Goal: Task Accomplishment & Management: Use online tool/utility

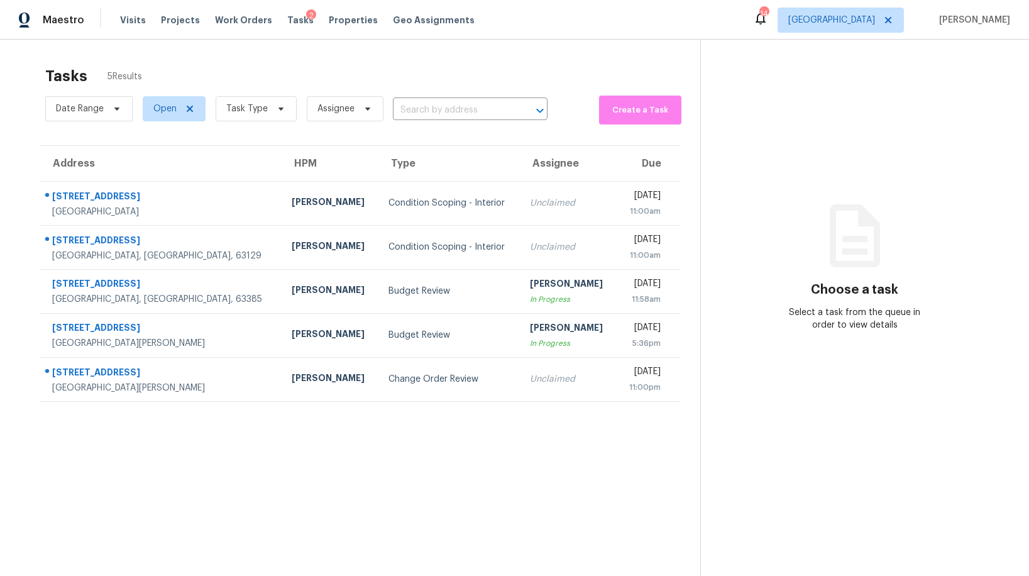
scroll to position [8, 0]
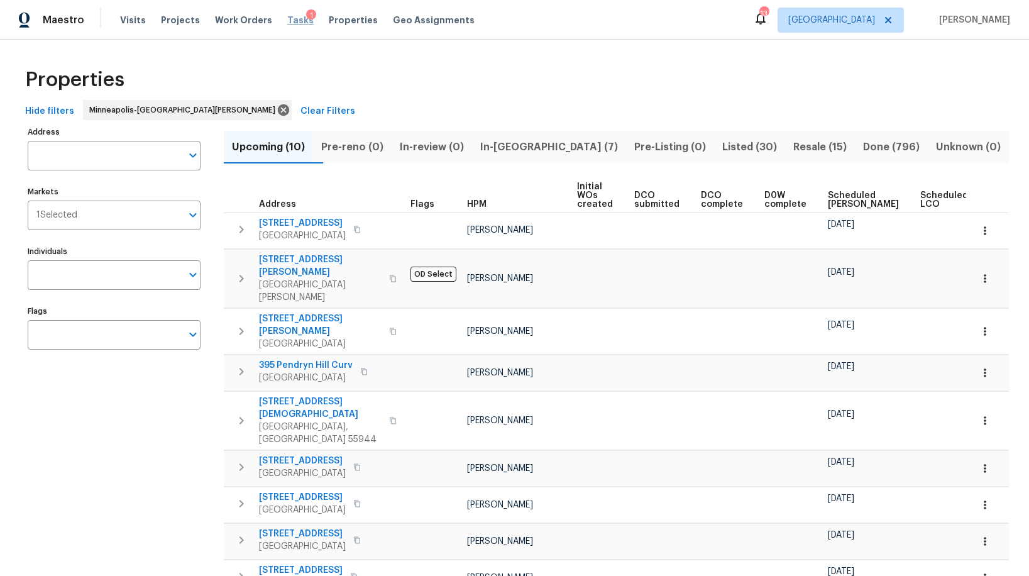
click at [287, 19] on span "Tasks" at bounding box center [300, 20] width 26 height 9
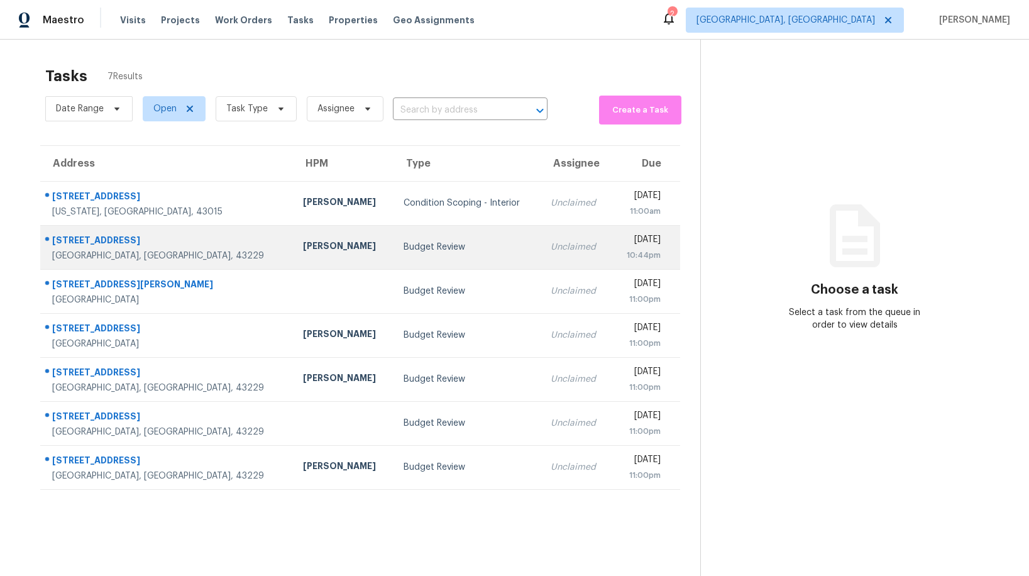
click at [429, 245] on div "Budget Review" at bounding box center [467, 247] width 127 height 13
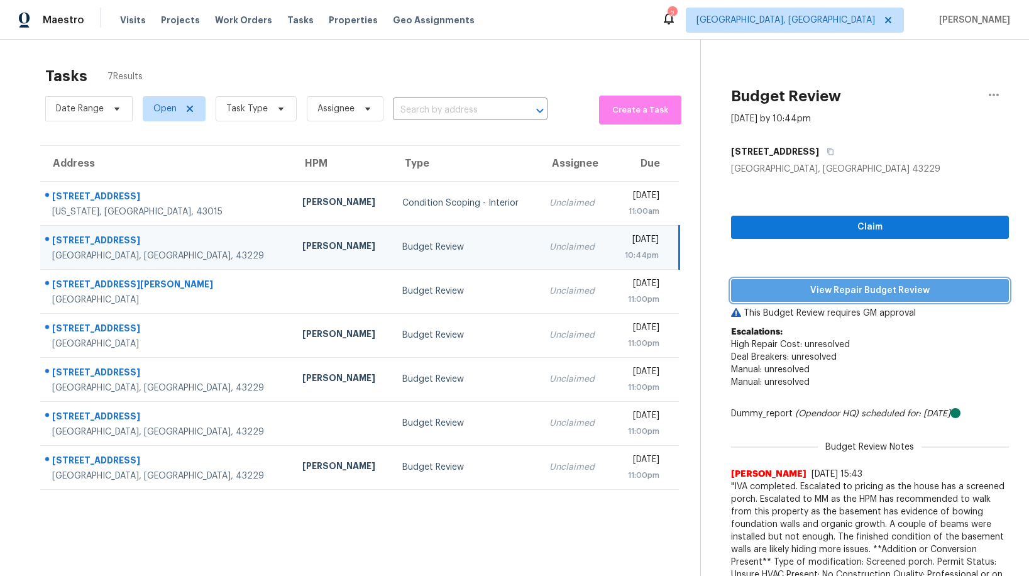
click at [808, 291] on span "View Repair Budget Review" at bounding box center [870, 291] width 258 height 16
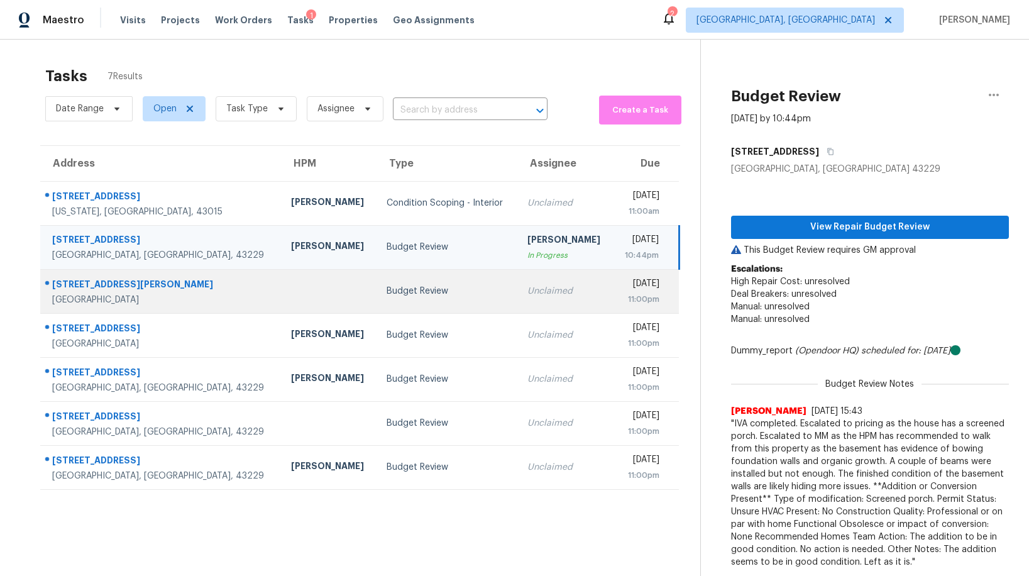
click at [396, 291] on div "Budget Review" at bounding box center [447, 291] width 120 height 13
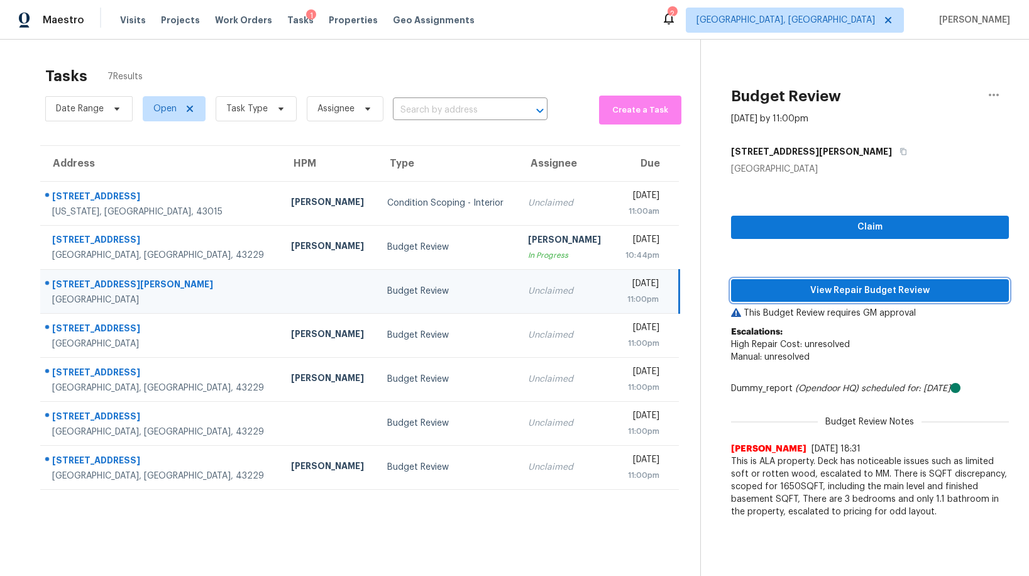
click at [820, 294] on span "View Repair Budget Review" at bounding box center [870, 291] width 258 height 16
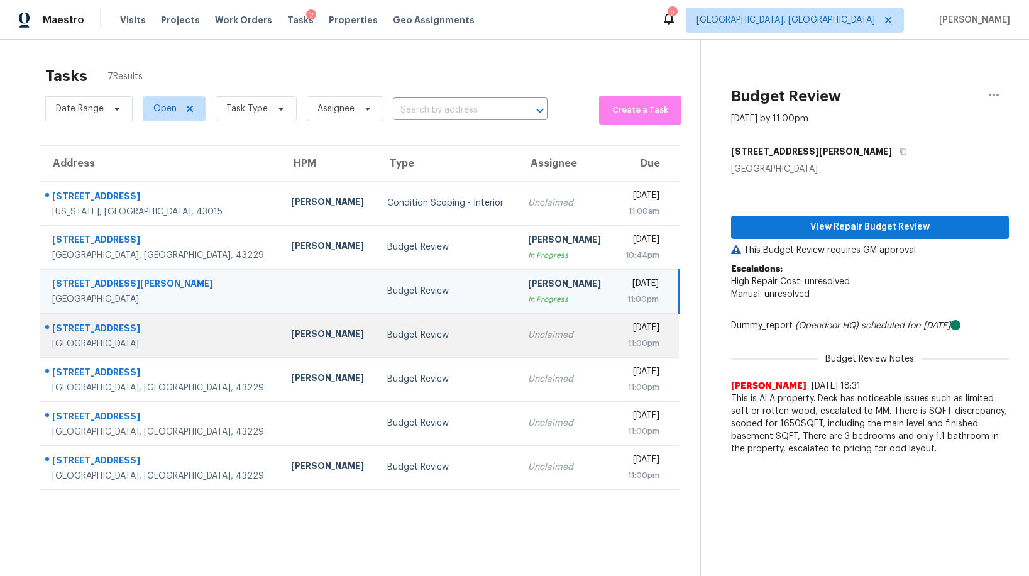
click at [414, 329] on div "Budget Review" at bounding box center [447, 335] width 121 height 13
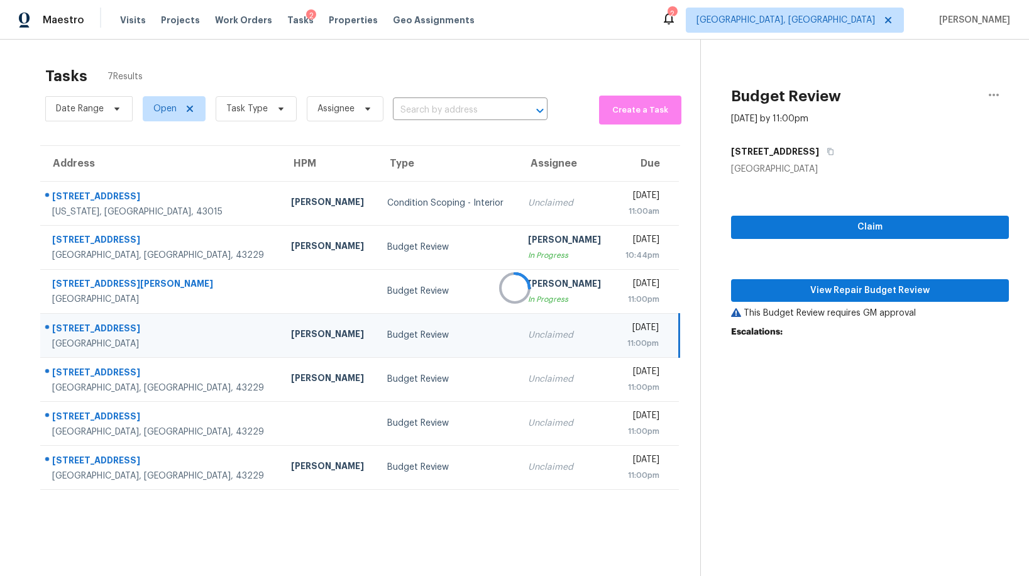
click at [847, 289] on div at bounding box center [514, 288] width 1029 height 576
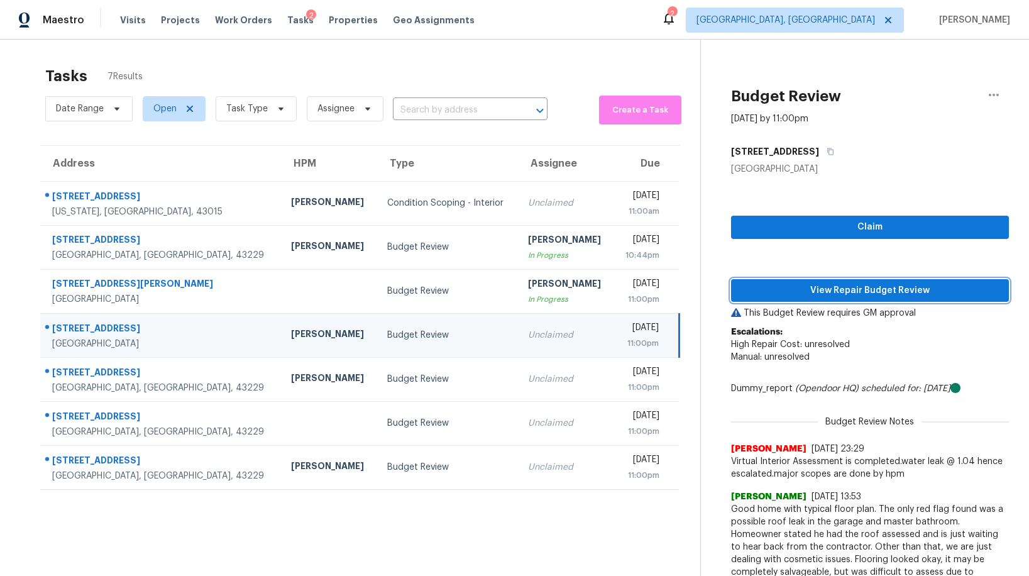
click at [847, 289] on span "View Repair Budget Review" at bounding box center [870, 291] width 258 height 16
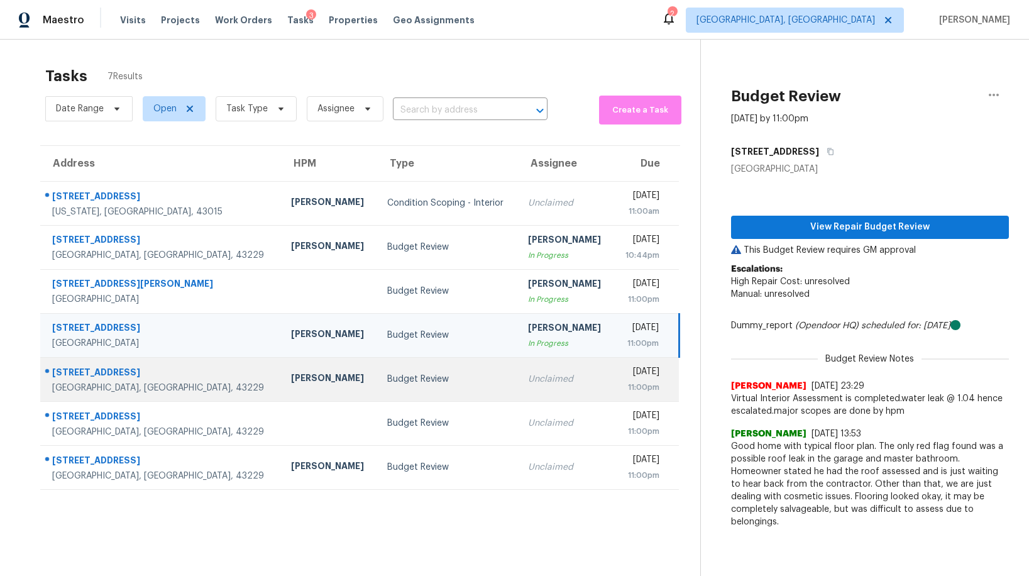
click at [422, 382] on div "Budget Review" at bounding box center [447, 379] width 121 height 13
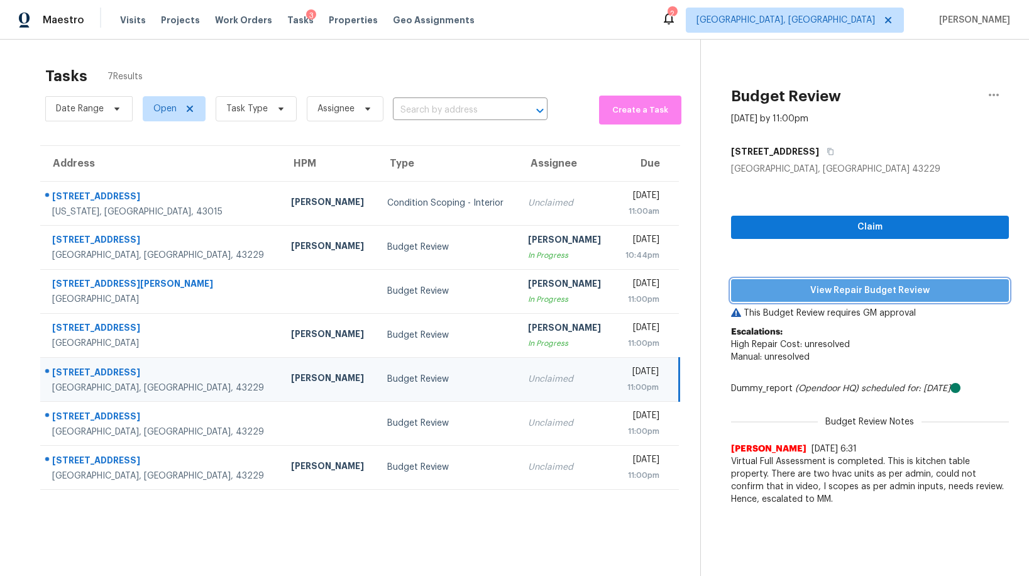
click at [839, 292] on span "View Repair Budget Review" at bounding box center [870, 291] width 258 height 16
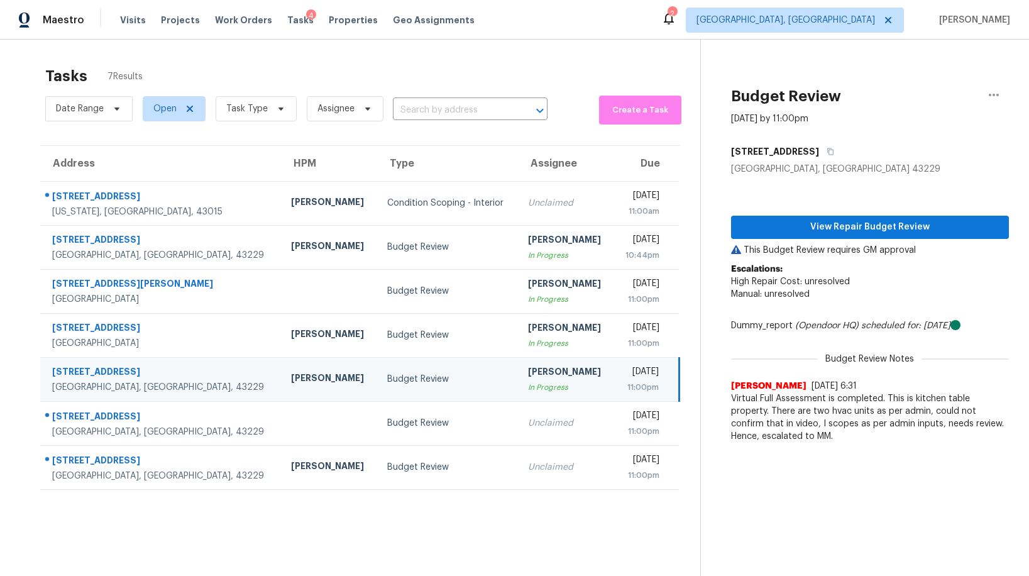
click at [415, 381] on div "Budget Review" at bounding box center [447, 379] width 121 height 13
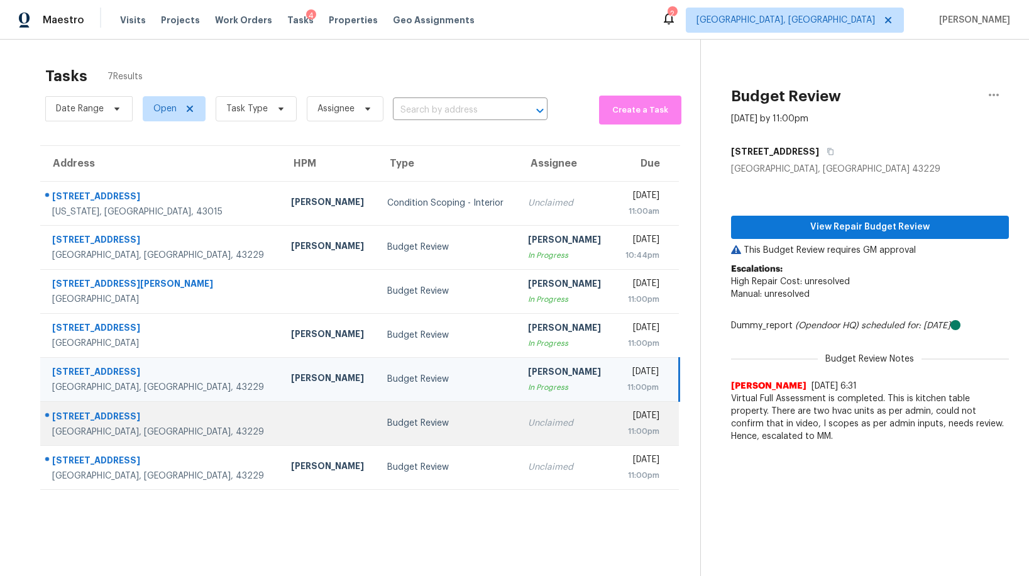
click at [416, 411] on td "Budget Review" at bounding box center [447, 423] width 141 height 44
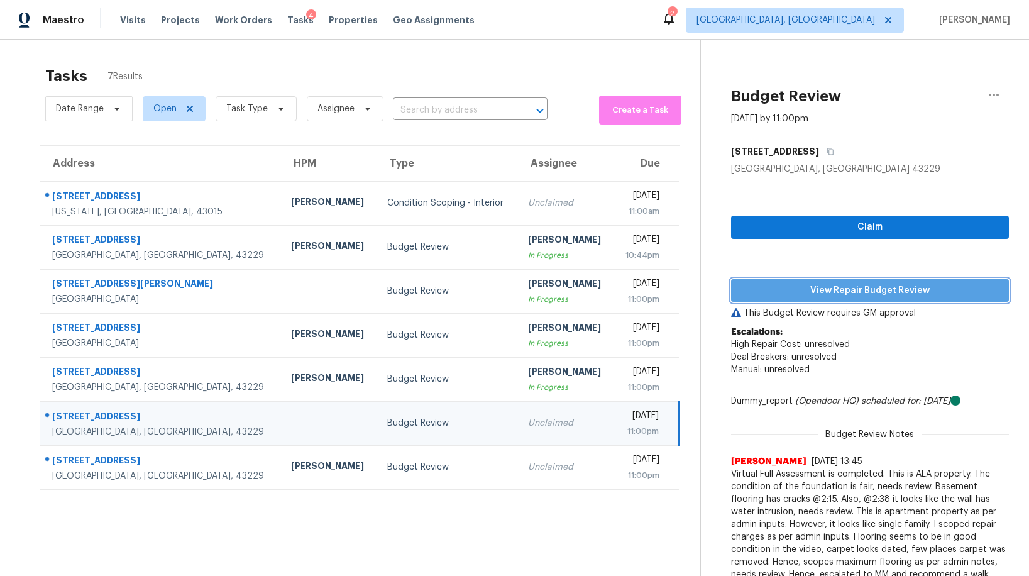
click at [822, 293] on span "View Repair Budget Review" at bounding box center [870, 291] width 258 height 16
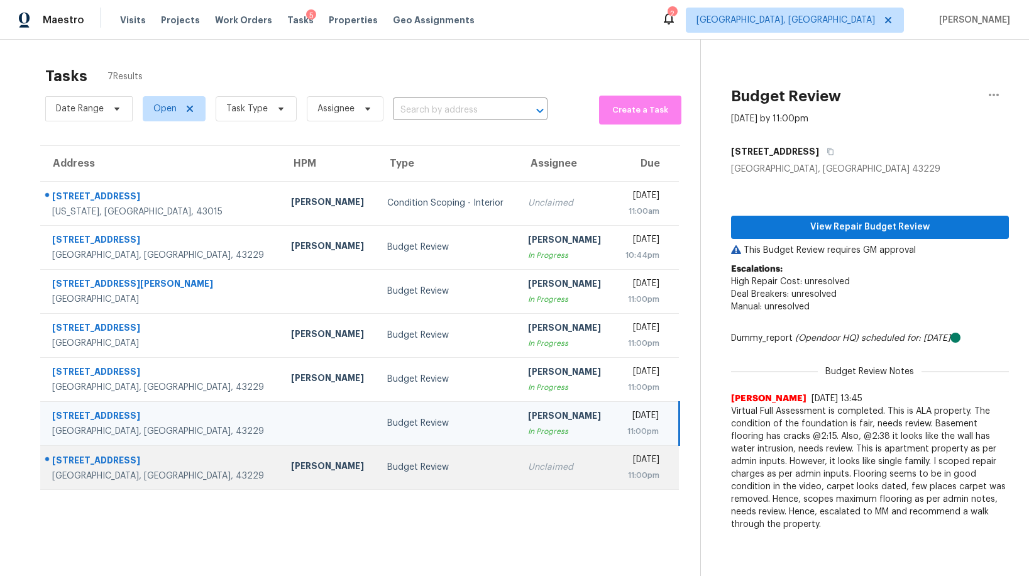
click at [423, 477] on td "Budget Review" at bounding box center [447, 467] width 141 height 44
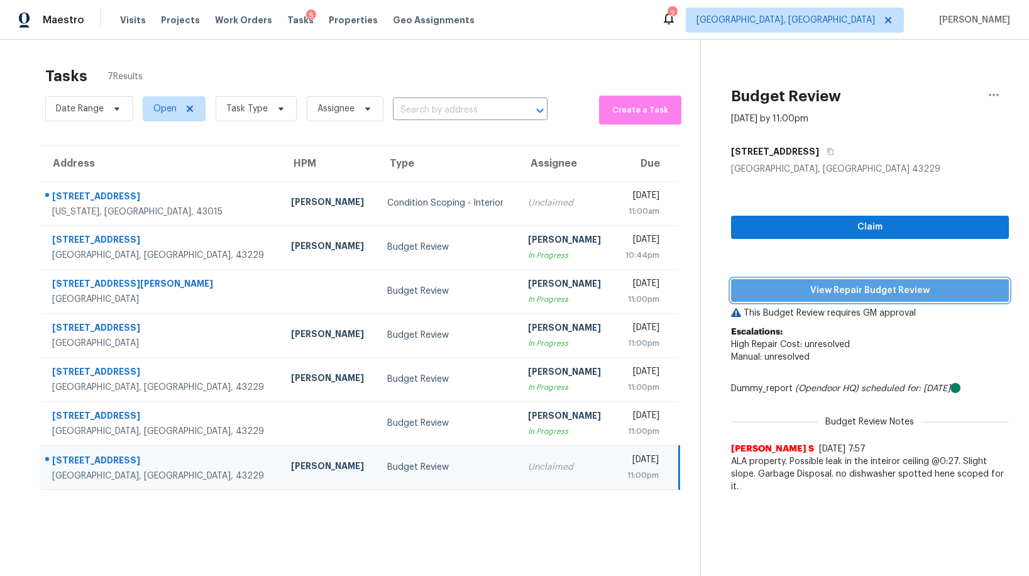
click at [844, 292] on span "View Repair Budget Review" at bounding box center [870, 291] width 258 height 16
